Goal: Information Seeking & Learning: Find specific page/section

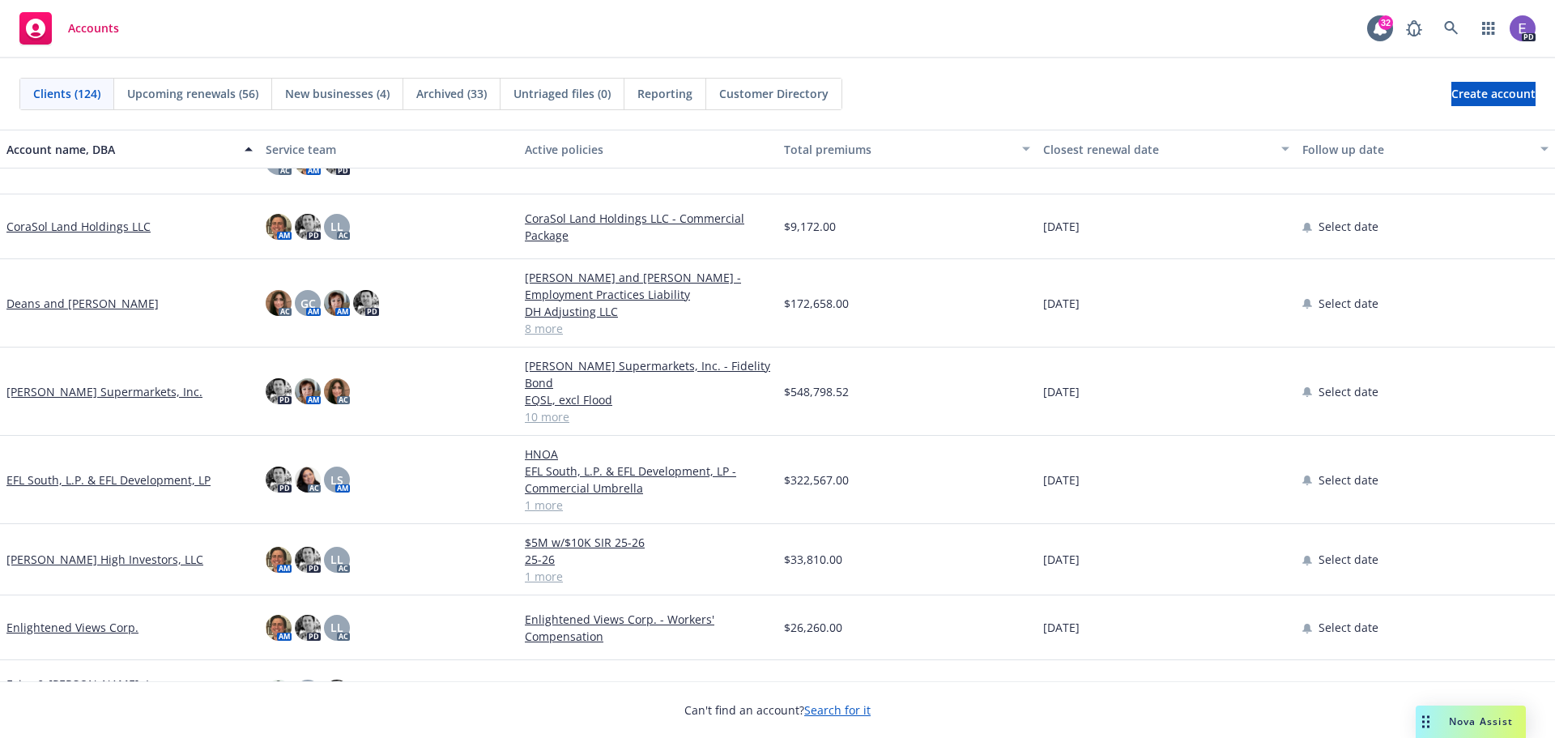
scroll to position [1862, 0]
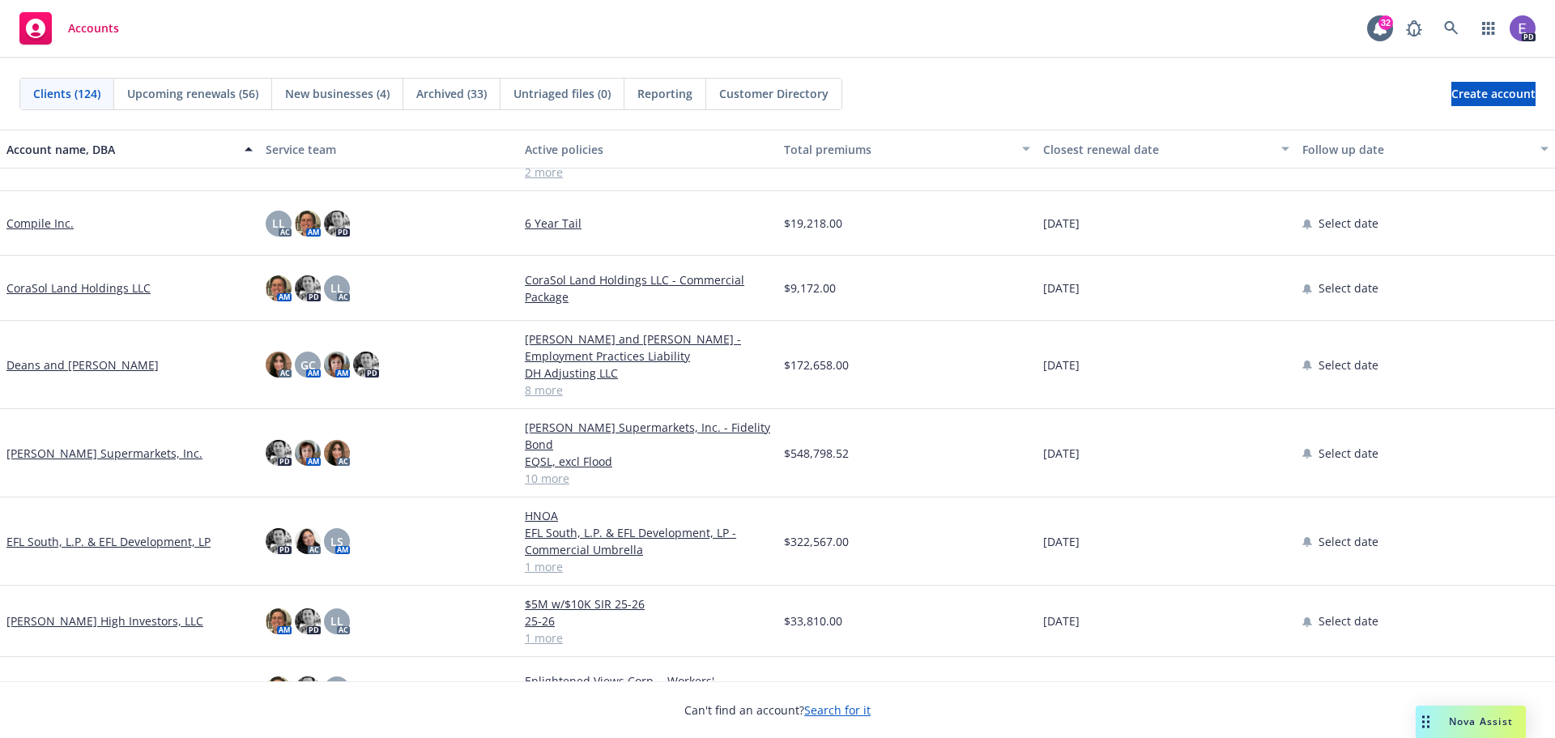
click at [58, 445] on link "[PERSON_NAME] Supermarkets, Inc." at bounding box center [104, 453] width 196 height 17
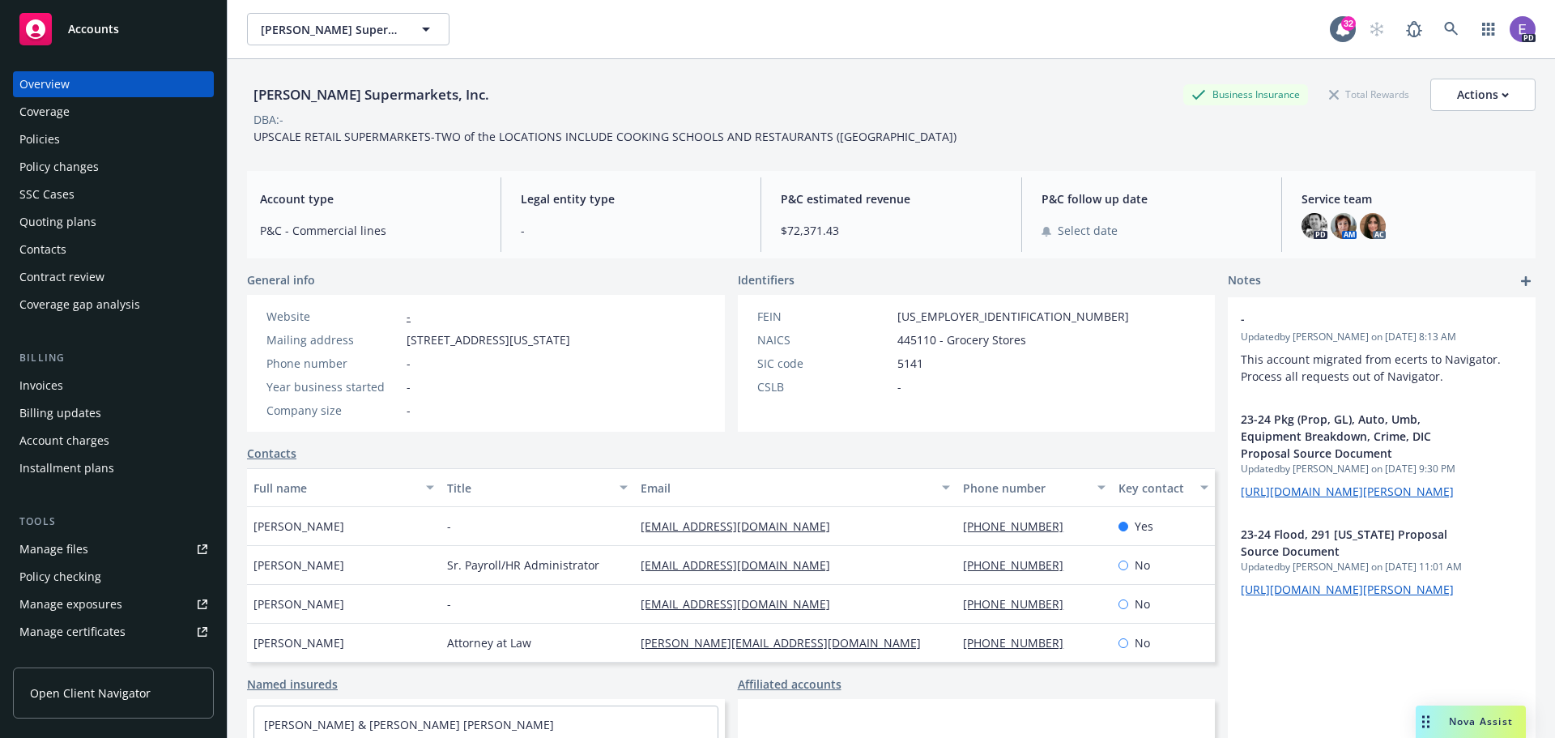
click at [30, 137] on div "Policies" at bounding box center [39, 139] width 40 height 26
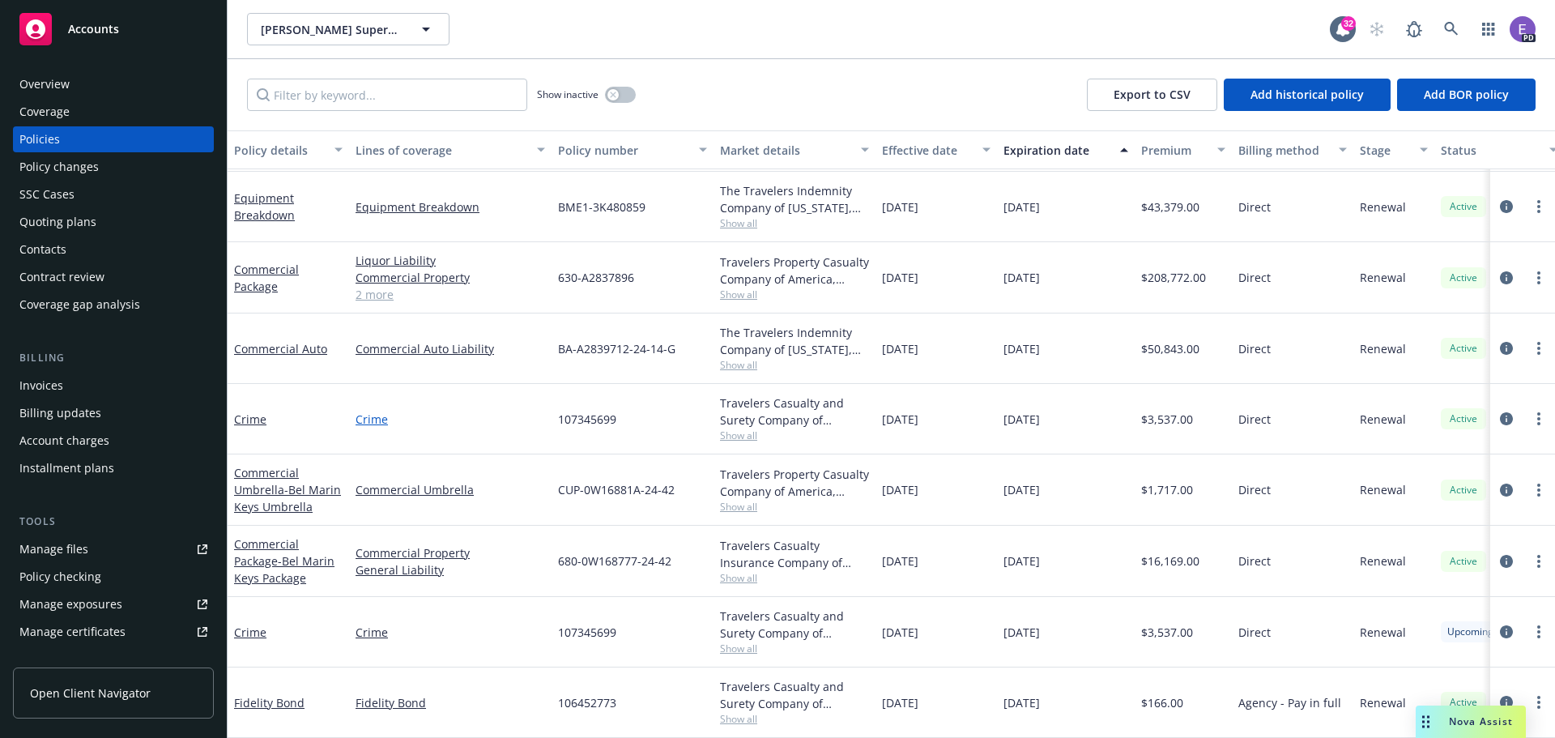
scroll to position [340, 0]
click at [282, 695] on link "Fidelity Bond" at bounding box center [269, 702] width 70 height 15
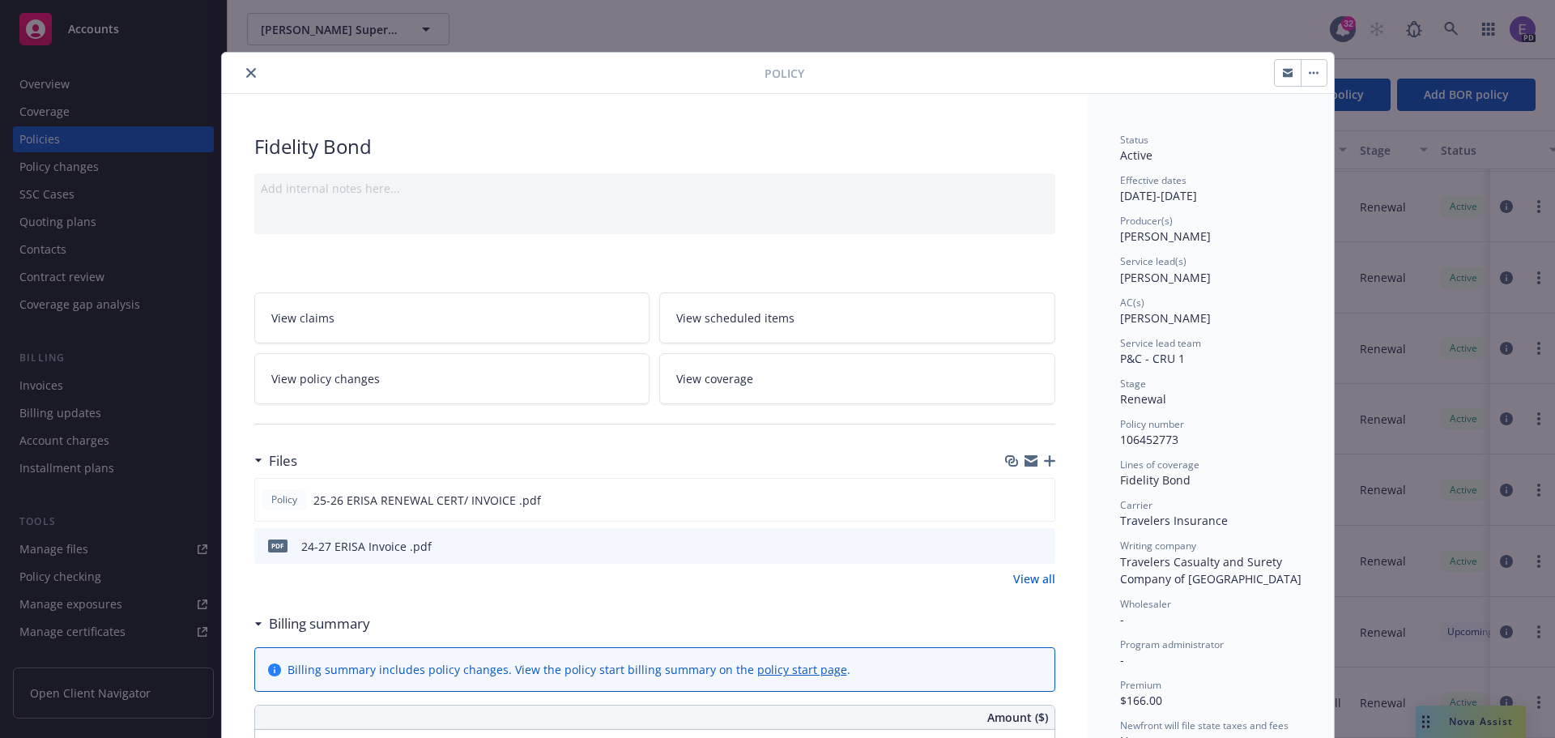
click at [246, 71] on icon "close" at bounding box center [251, 73] width 10 height 10
